Goal: Information Seeking & Learning: Learn about a topic

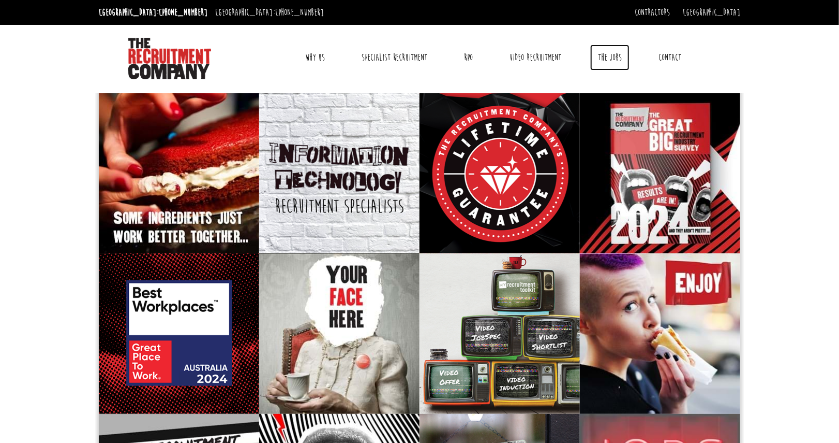
click at [615, 59] on link "The Jobs" at bounding box center [610, 58] width 39 height 26
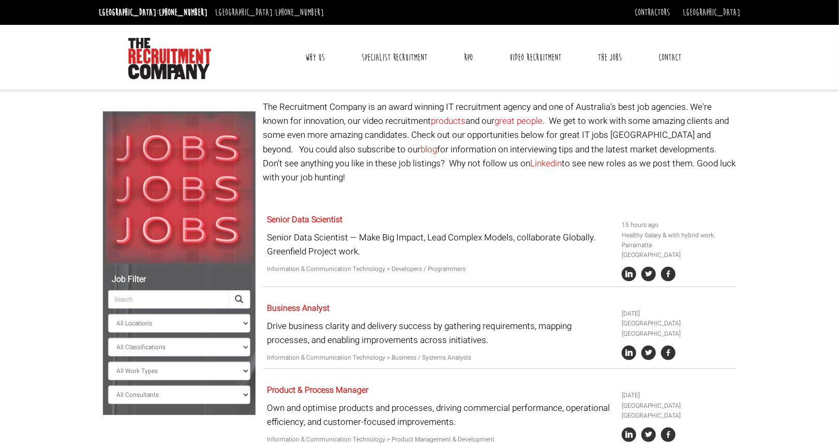
scroll to position [124, 0]
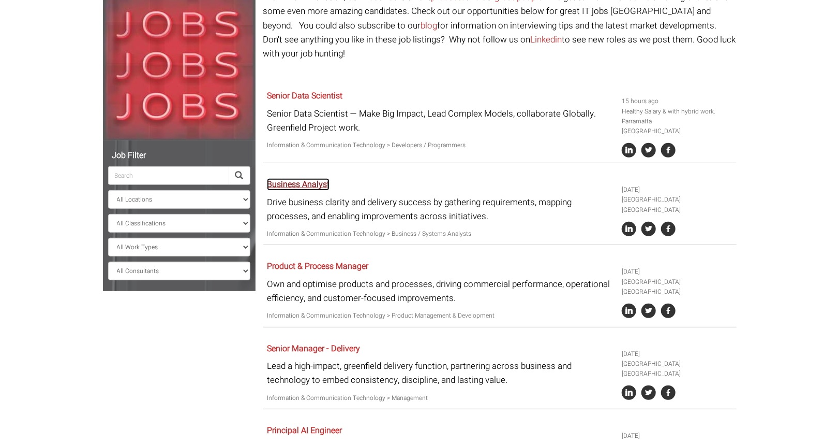
click at [291, 178] on link "Business Analyst" at bounding box center [298, 184] width 63 height 12
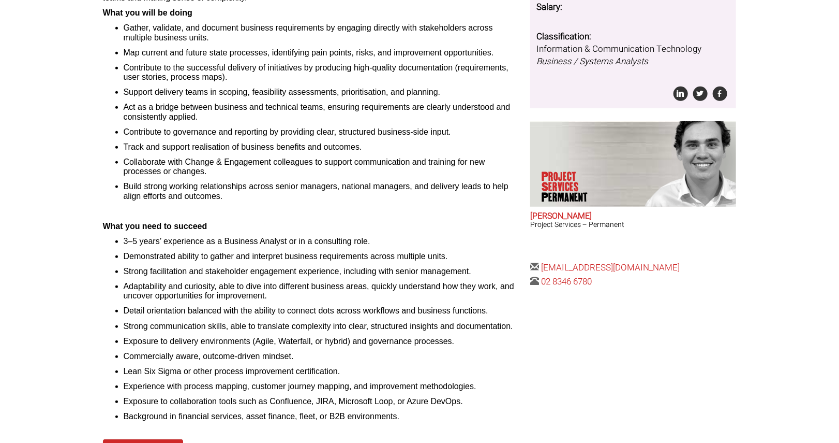
scroll to position [260, 0]
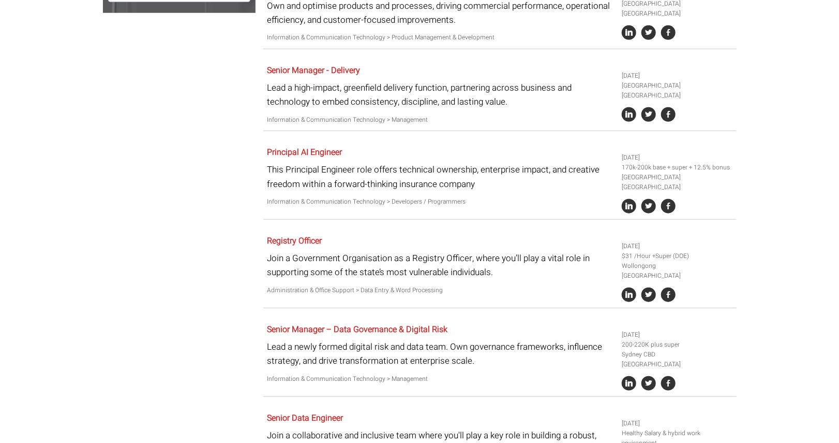
scroll to position [404, 0]
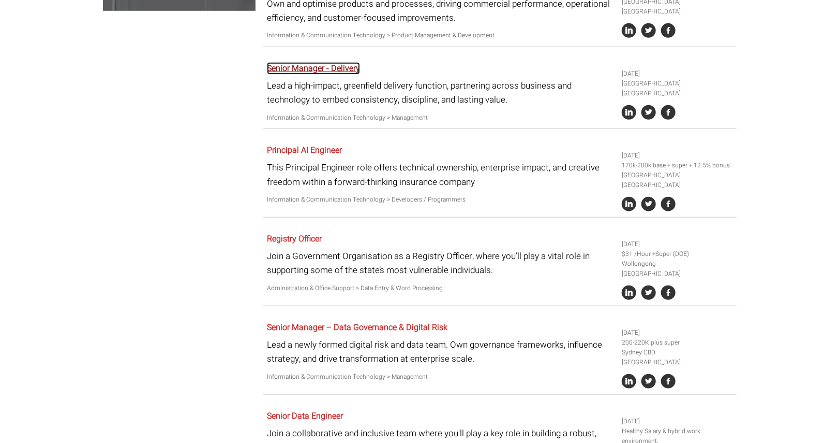
click at [304, 62] on link "Senior Manager - Delivery" at bounding box center [313, 68] width 93 height 12
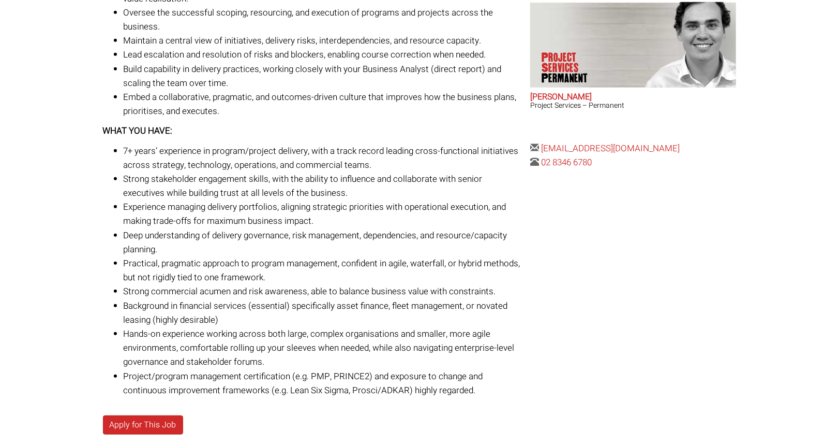
scroll to position [381, 0]
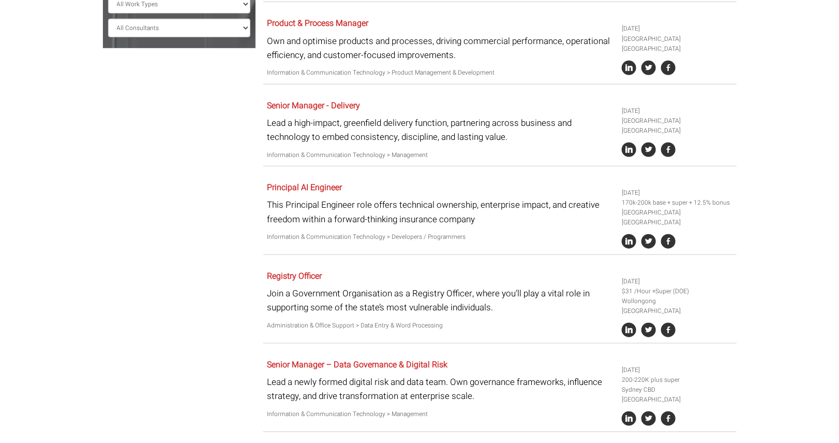
scroll to position [375, 0]
